Goal: Transaction & Acquisition: Purchase product/service

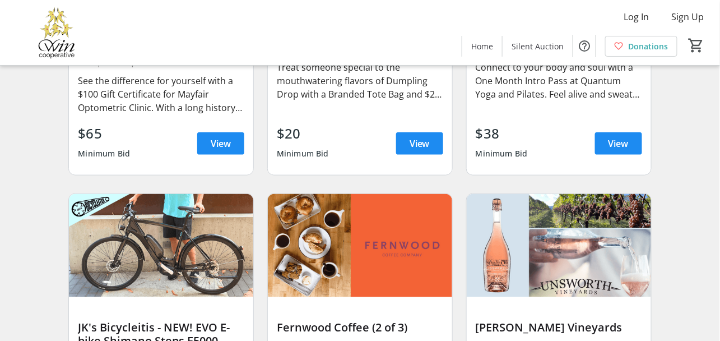
scroll to position [2746, 0]
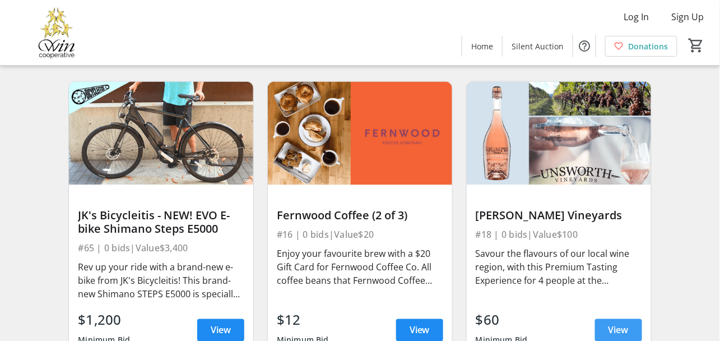
click at [613, 329] on span "View" at bounding box center [619, 329] width 20 height 13
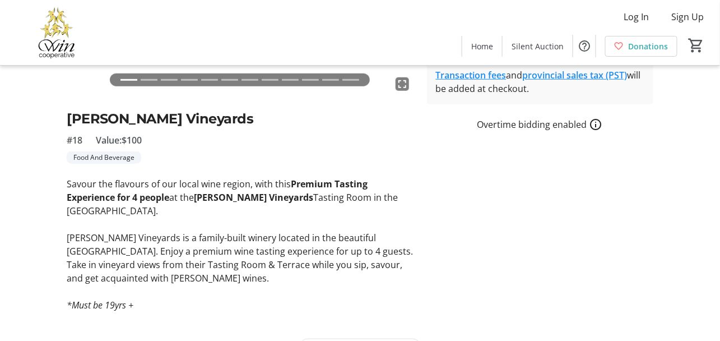
scroll to position [232, 0]
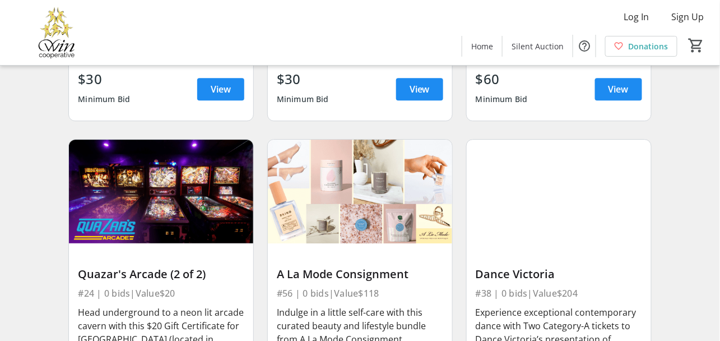
scroll to position [4483, 0]
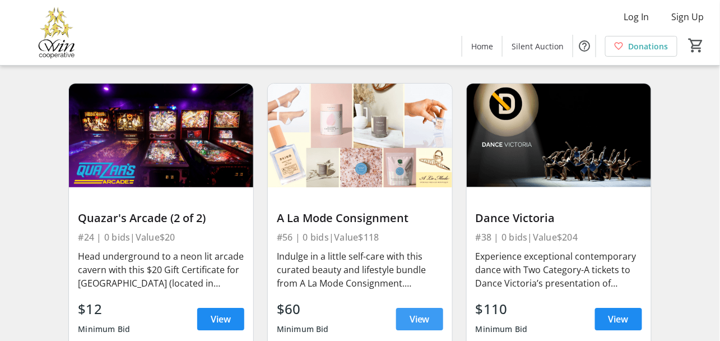
click at [410, 323] on span "View" at bounding box center [420, 318] width 20 height 13
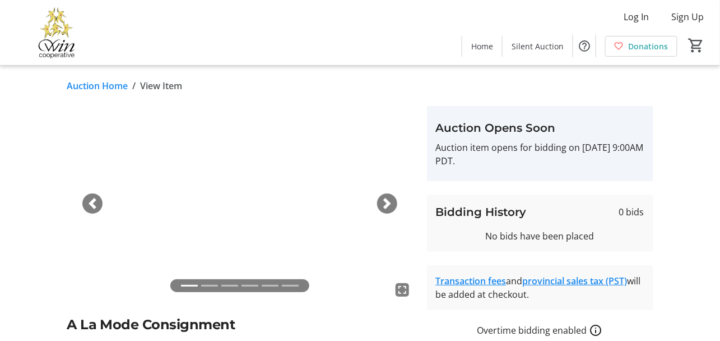
click at [384, 198] on span "button" at bounding box center [387, 203] width 11 height 11
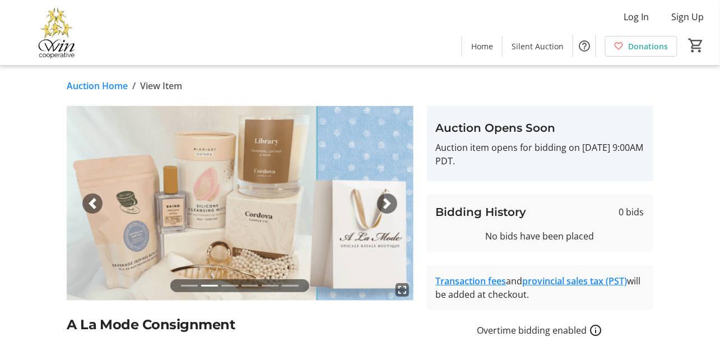
click at [386, 203] on span "button" at bounding box center [387, 203] width 11 height 11
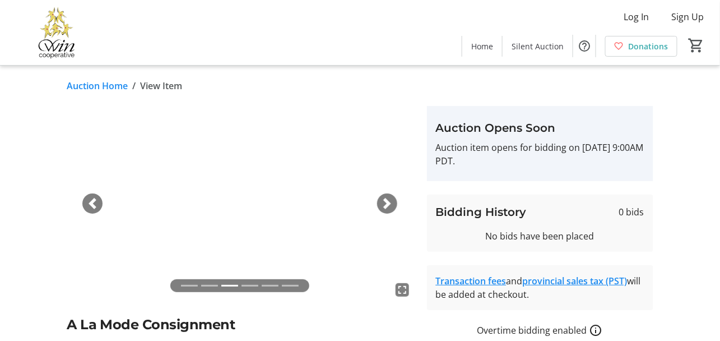
click at [389, 201] on span "button" at bounding box center [387, 203] width 11 height 11
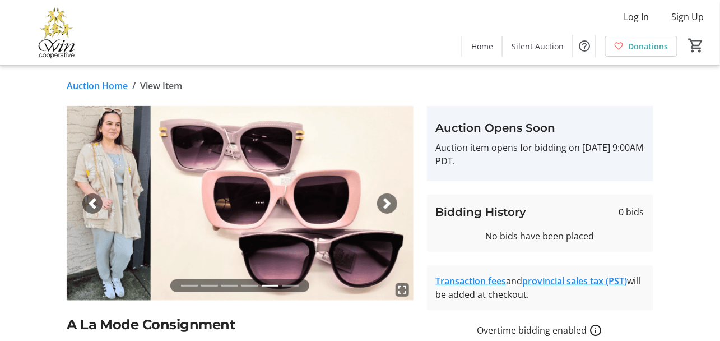
click at [389, 201] on span "button" at bounding box center [387, 203] width 11 height 11
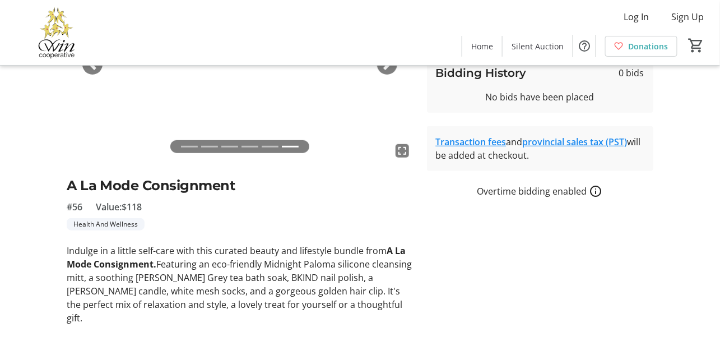
scroll to position [165, 0]
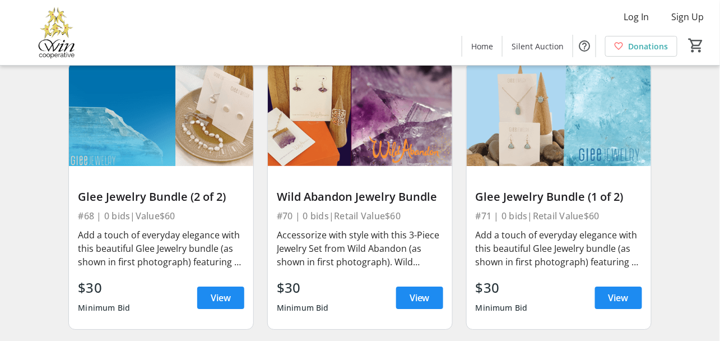
scroll to position [6836, 0]
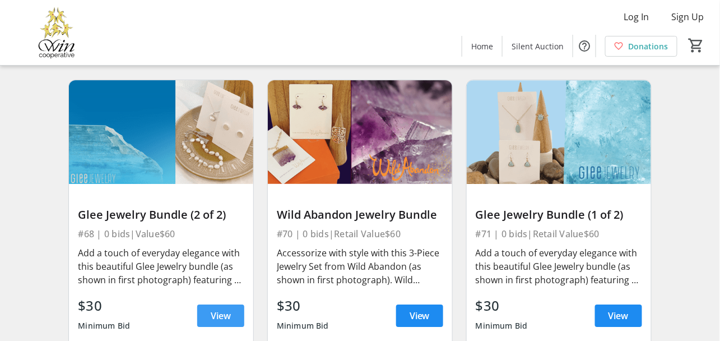
click at [216, 309] on span "View" at bounding box center [221, 315] width 20 height 13
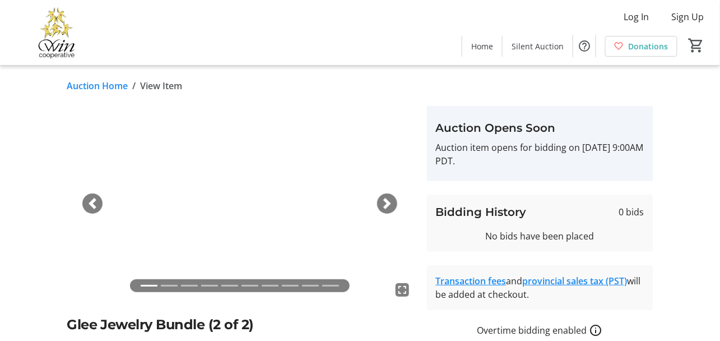
click at [388, 207] on span "button" at bounding box center [387, 203] width 11 height 11
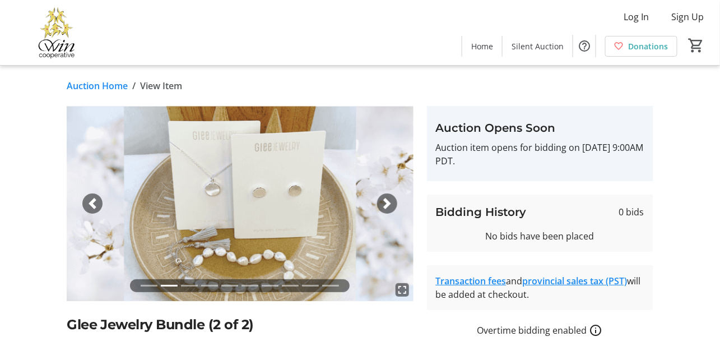
click at [388, 202] on span "button" at bounding box center [387, 203] width 11 height 11
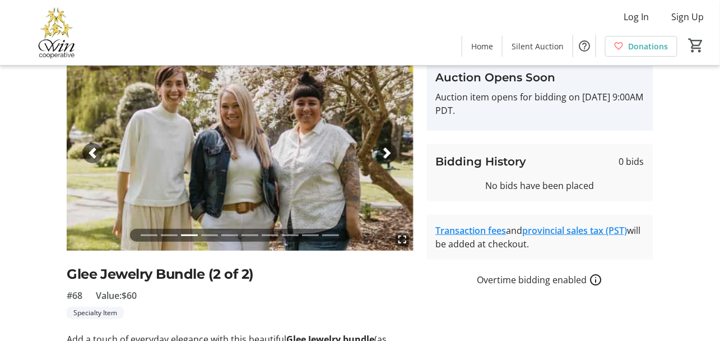
scroll to position [112, 0]
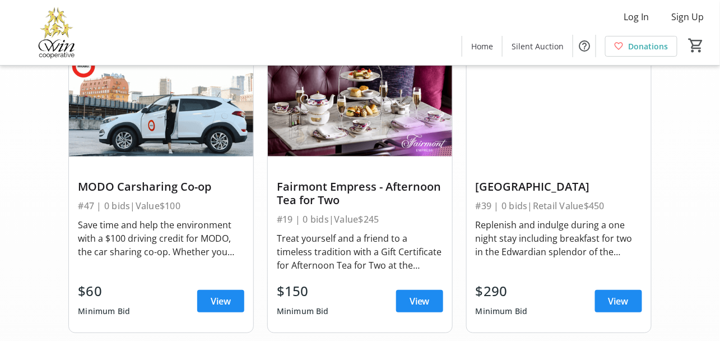
scroll to position [6836, 0]
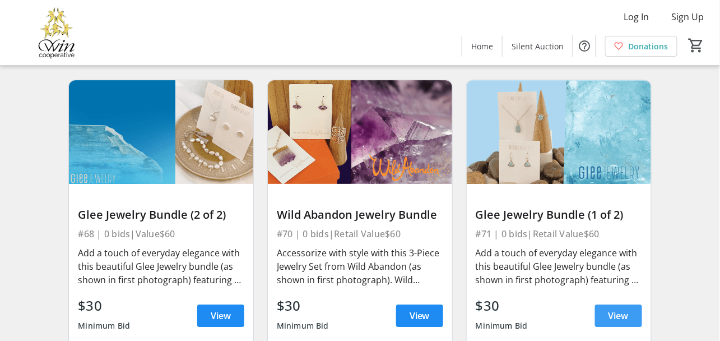
click at [612, 309] on span "View" at bounding box center [619, 315] width 20 height 13
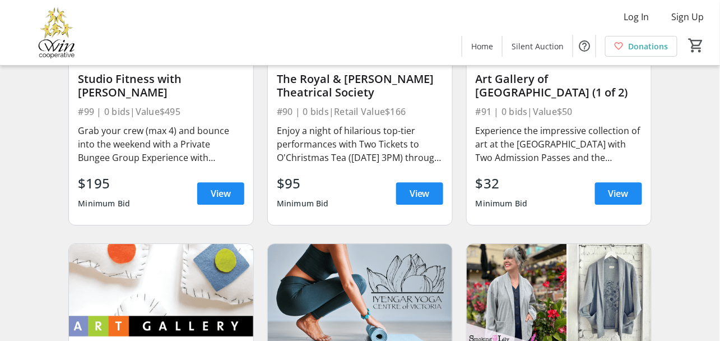
scroll to position [9022, 0]
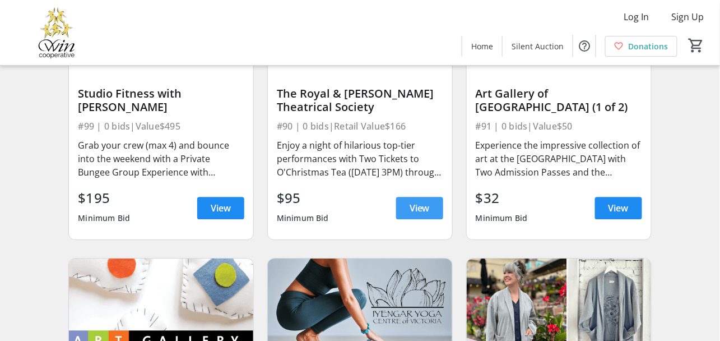
click at [415, 201] on span "View" at bounding box center [420, 207] width 20 height 13
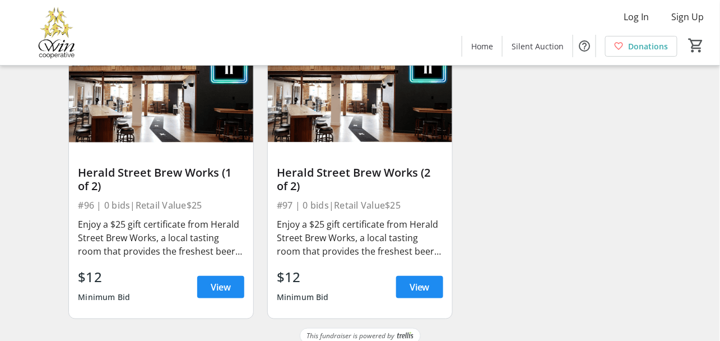
scroll to position [9541, 0]
